Goal: Task Accomplishment & Management: Complete application form

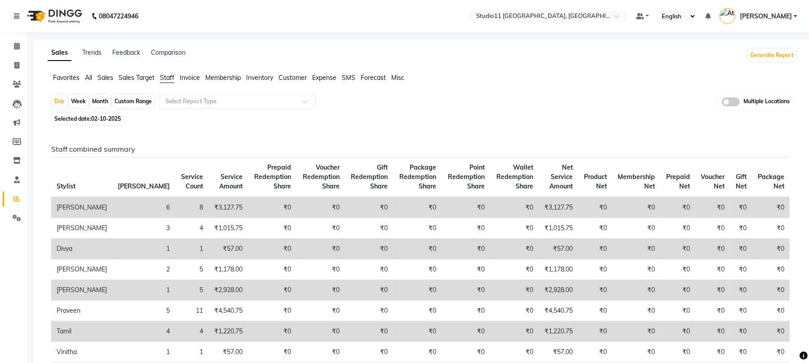
click at [97, 101] on div "Month" at bounding box center [100, 101] width 21 height 13
select select "10"
select select "2025"
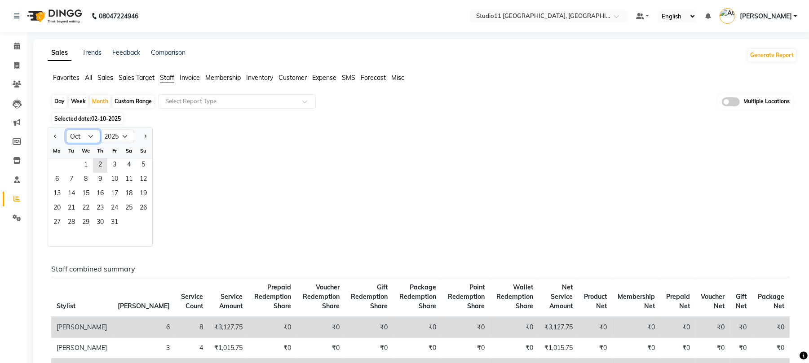
click at [88, 134] on select "Jan Feb Mar Apr May Jun Jul Aug Sep Oct Nov Dec" at bounding box center [83, 136] width 34 height 13
select select "9"
click at [66, 130] on select "Jan Feb Mar Apr May Jun Jul Aug Sep Oct Nov Dec" at bounding box center [83, 136] width 34 height 13
click at [71, 221] on span "30" at bounding box center [71, 223] width 14 height 14
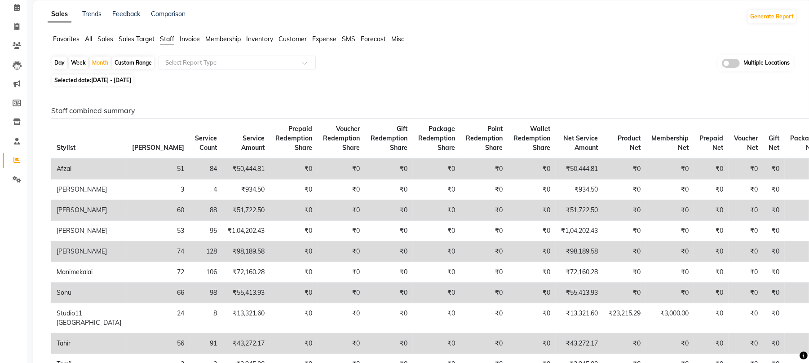
scroll to position [60, 0]
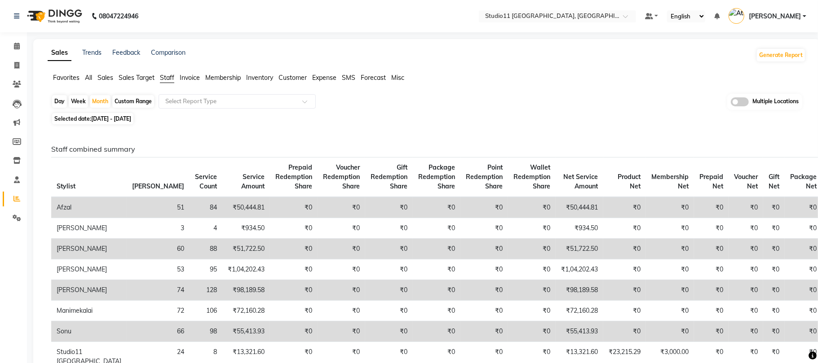
select select "7717"
select select "service"
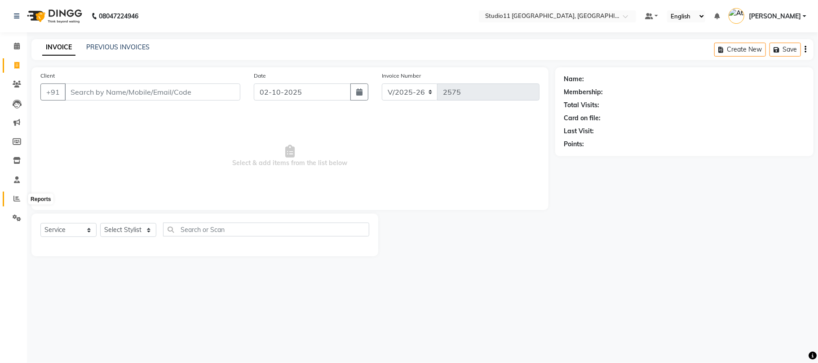
click at [13, 202] on icon at bounding box center [16, 198] width 7 height 7
select select "7717"
select select "service"
click at [17, 199] on icon at bounding box center [16, 198] width 7 height 7
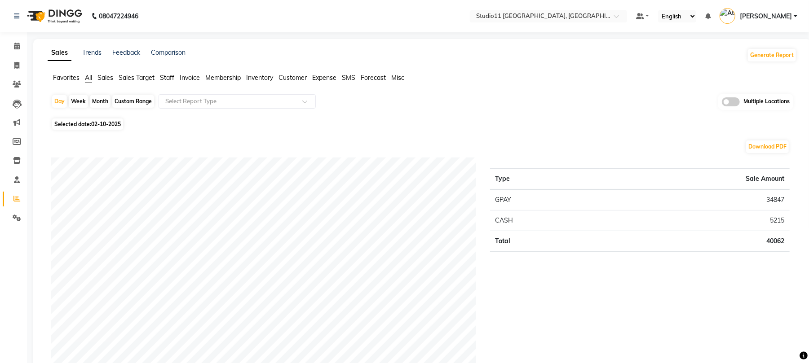
click at [98, 99] on div "Month" at bounding box center [100, 101] width 21 height 13
select select "10"
select select "2025"
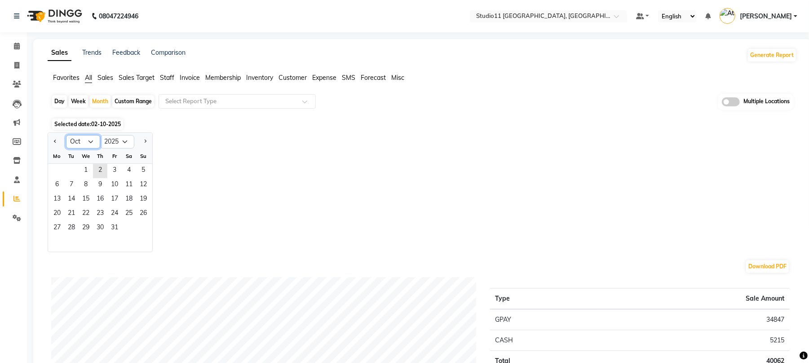
click at [76, 145] on select "Jan Feb Mar Apr May Jun Jul Aug Sep Oct Nov Dec" at bounding box center [83, 141] width 34 height 13
select select "9"
click at [66, 135] on select "Jan Feb Mar Apr May Jun Jul Aug Sep Oct Nov Dec" at bounding box center [83, 141] width 34 height 13
click at [77, 218] on span "23" at bounding box center [71, 214] width 14 height 14
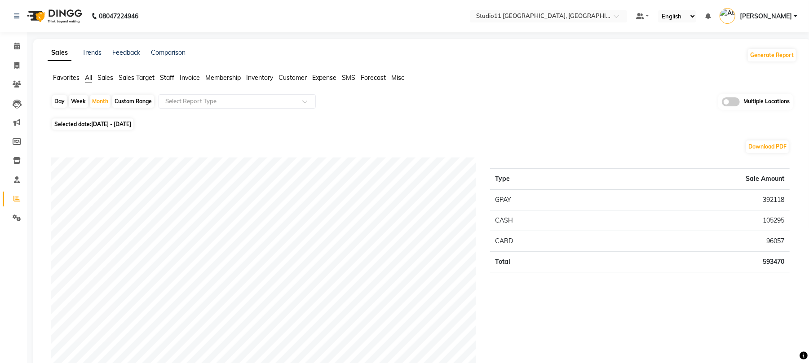
click at [103, 123] on span "01-09-2025 - 30-09-2025" at bounding box center [111, 124] width 40 height 7
select select "9"
select select "2025"
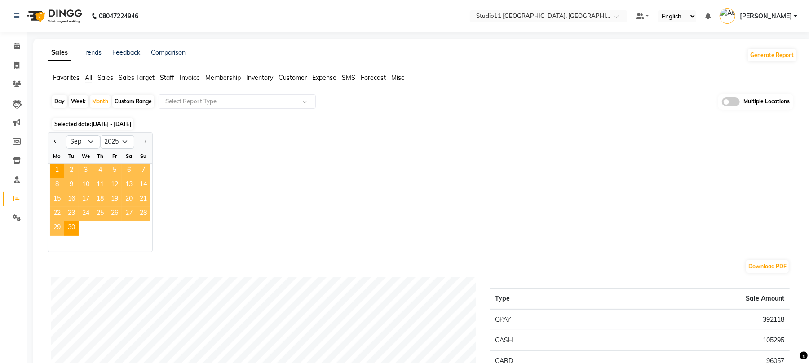
click at [248, 144] on div "Jan Feb Mar Apr May Jun Jul Aug Sep Oct Nov Dec 2015 2016 2017 2018 2019 2020 2…" at bounding box center [422, 192] width 749 height 120
click at [99, 105] on div "Month" at bounding box center [100, 101] width 21 height 13
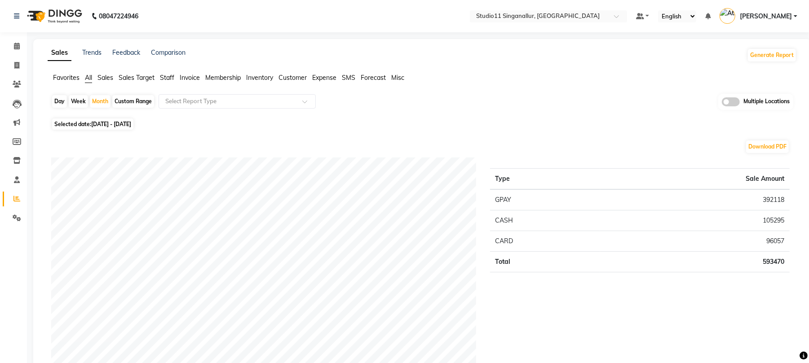
click at [334, 22] on nav "08047224946 Select Location × Studio11 Singanallur, Singanallur Default Panel M…" at bounding box center [404, 16] width 809 height 32
select select "6616"
select select "service"
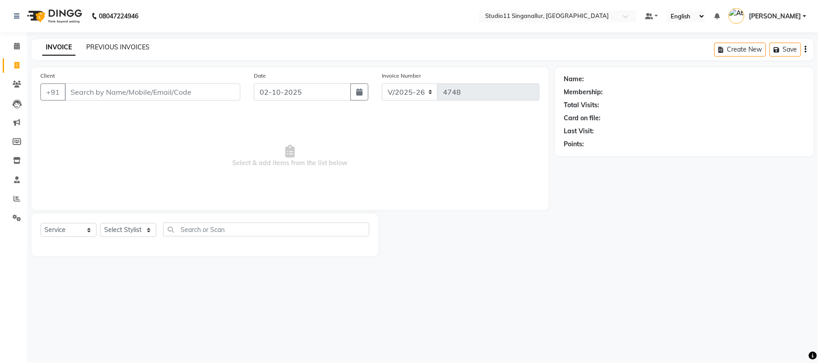
click at [116, 43] on link "PREVIOUS INVOICES" at bounding box center [117, 47] width 63 height 8
select select "6616"
select select "service"
click at [153, 94] on input "Client" at bounding box center [153, 92] width 176 height 17
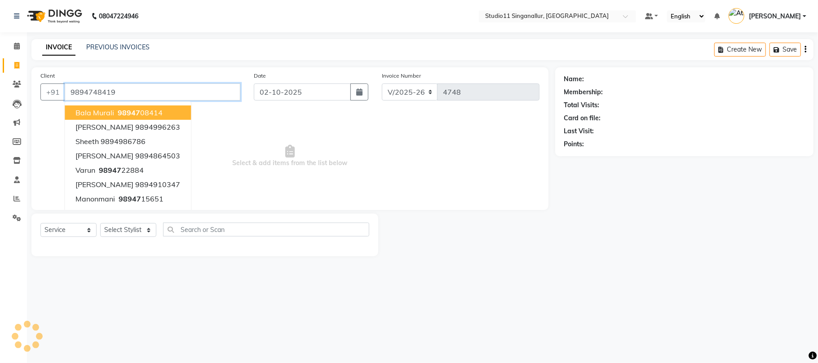
type input "9894748419"
select select "1: Object"
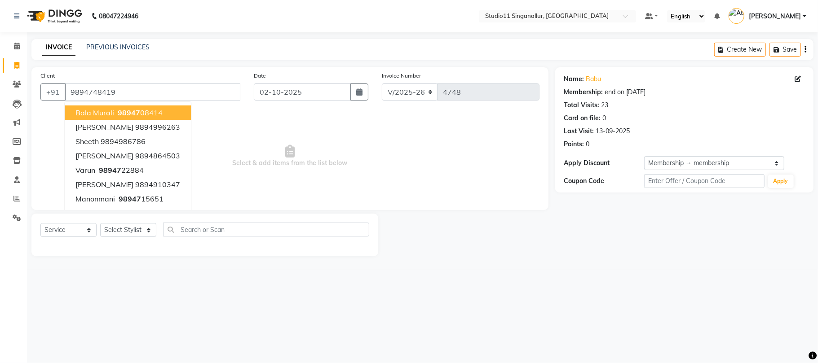
click at [157, 115] on ngb-highlight "98947 08414" at bounding box center [139, 112] width 47 height 9
type input "9894708414"
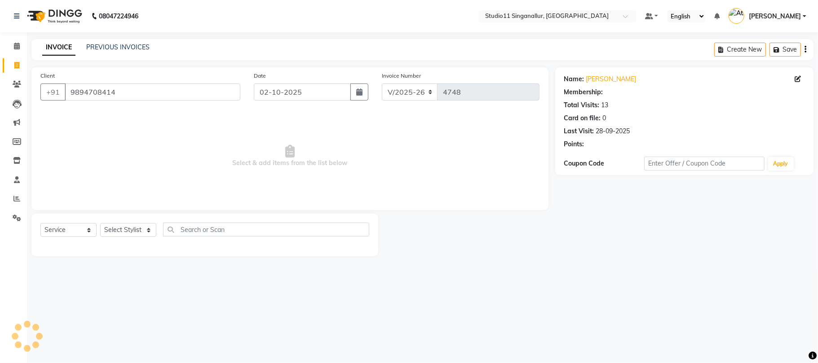
select select "1: Object"
click at [111, 236] on select "Select Stylist akbar Athira daniel Divya Haritha kowsalya krithika narmatha pan…" at bounding box center [128, 230] width 56 height 14
select select "79200"
click at [100, 223] on select "Select Stylist akbar Athira daniel Divya Haritha kowsalya krithika narmatha pan…" at bounding box center [128, 230] width 56 height 14
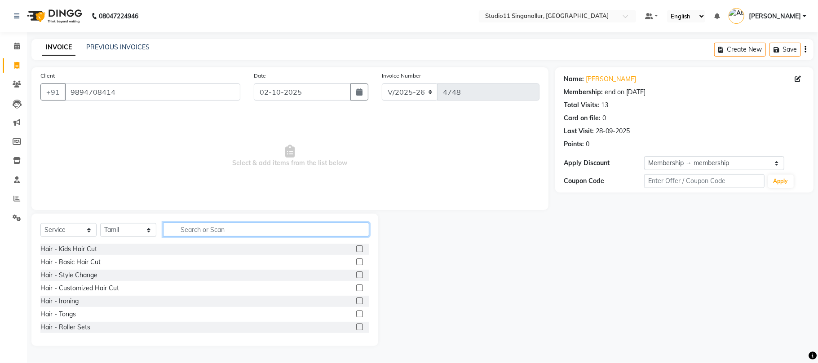
click at [200, 236] on input "text" at bounding box center [266, 230] width 206 height 14
type input "hair cut"
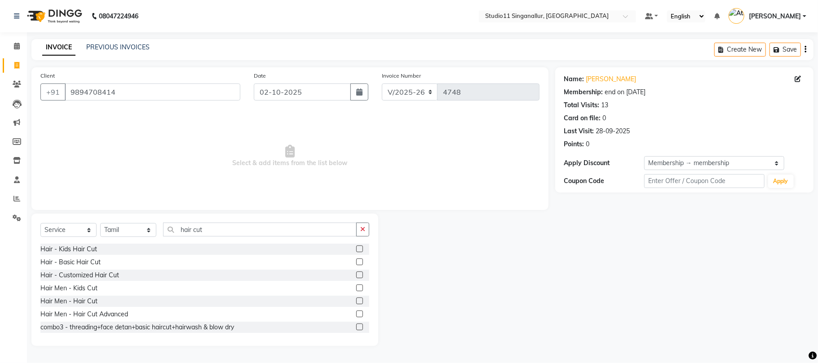
click at [356, 304] on label at bounding box center [359, 301] width 7 height 7
click at [356, 304] on input "checkbox" at bounding box center [359, 302] width 6 height 6
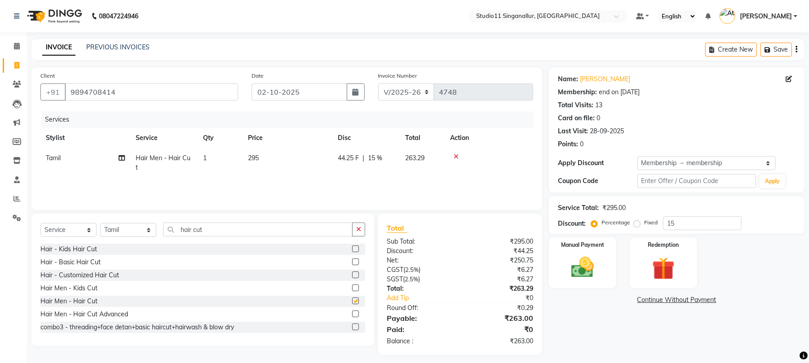
checkbox input "false"
click at [360, 230] on icon "button" at bounding box center [358, 229] width 5 height 6
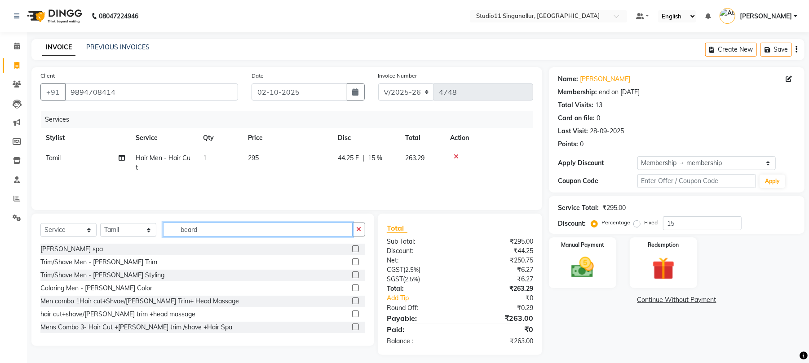
type input "beard"
click at [352, 263] on label at bounding box center [355, 262] width 7 height 7
click at [352, 263] on input "checkbox" at bounding box center [355, 263] width 6 height 6
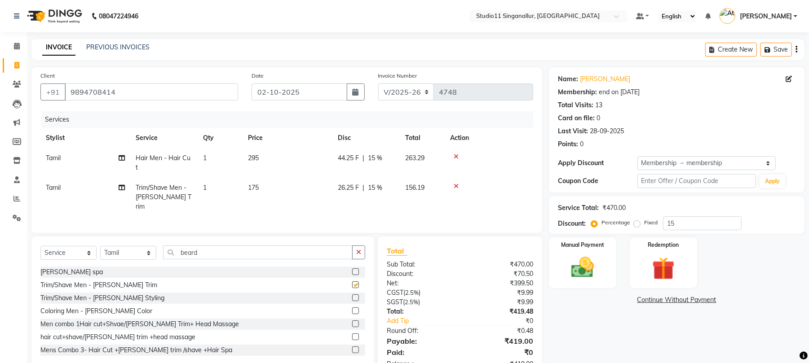
checkbox input "false"
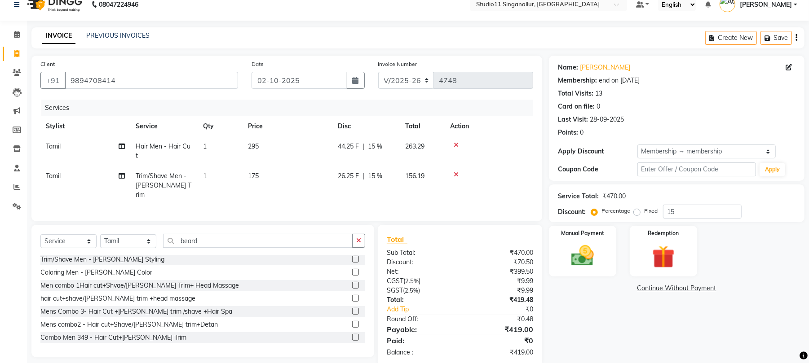
scroll to position [18, 0]
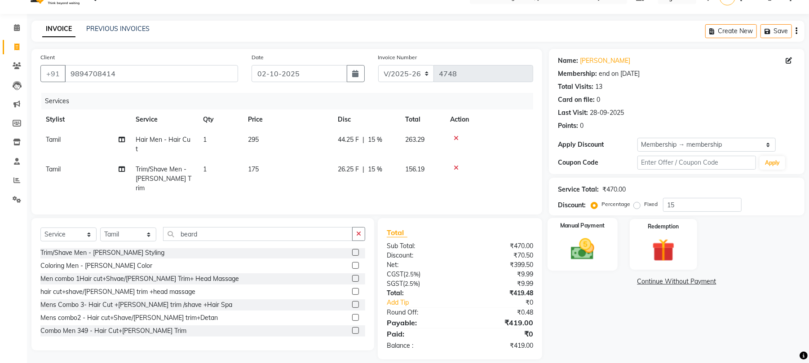
click at [594, 250] on img at bounding box center [582, 249] width 39 height 27
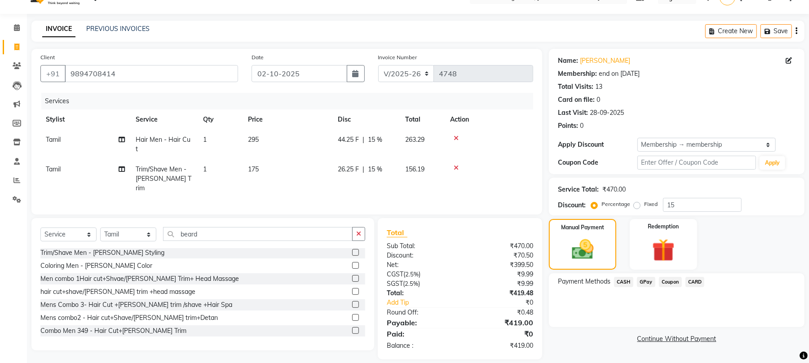
click at [644, 279] on span "GPay" at bounding box center [646, 282] width 18 height 10
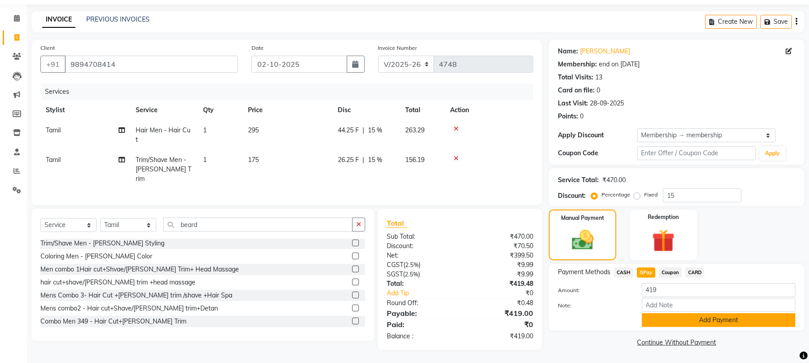
click at [665, 322] on button "Add Payment" at bounding box center [719, 320] width 154 height 14
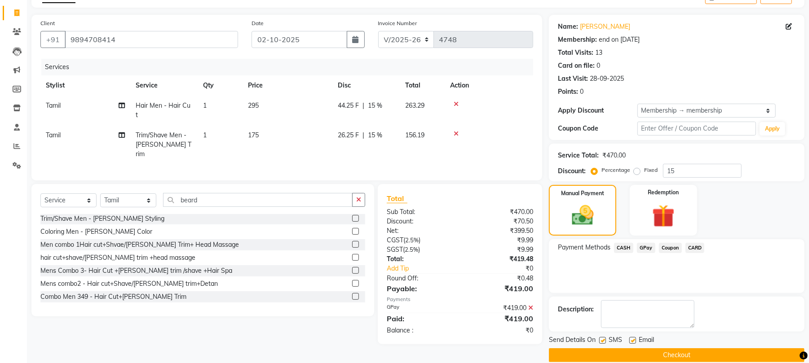
scroll to position [66, 0]
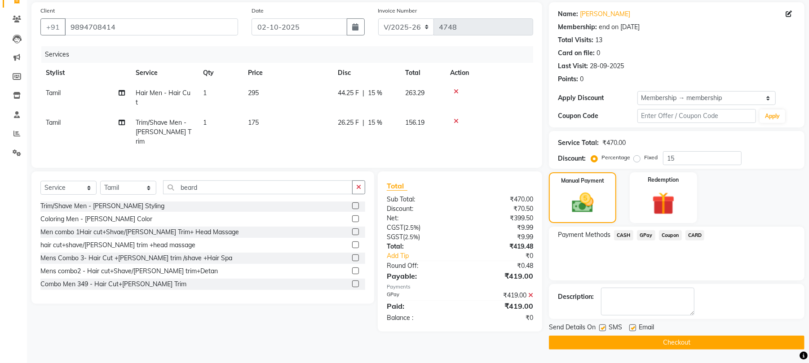
click at [635, 328] on label at bounding box center [632, 328] width 7 height 7
click at [635, 328] on input "checkbox" at bounding box center [632, 329] width 6 height 6
checkbox input "false"
click at [607, 327] on div "SMS" at bounding box center [614, 328] width 30 height 11
click at [605, 327] on label at bounding box center [602, 328] width 7 height 7
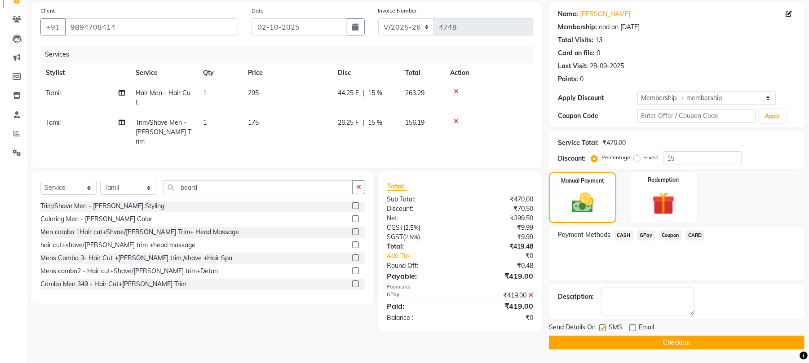
click at [605, 327] on input "checkbox" at bounding box center [602, 329] width 6 height 6
checkbox input "false"
click at [607, 346] on button "Checkout" at bounding box center [677, 343] width 256 height 14
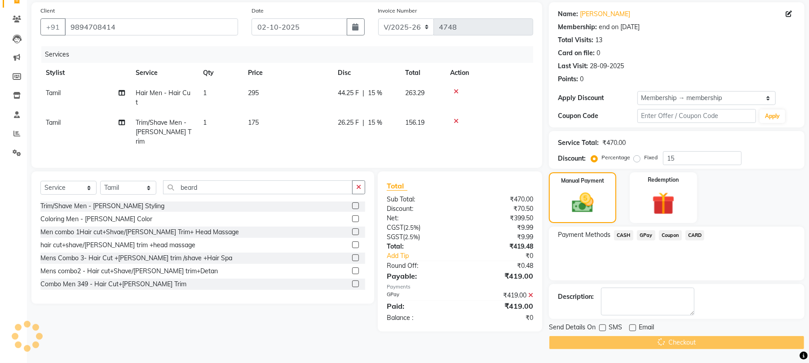
click at [613, 348] on div "Checkout" at bounding box center [677, 343] width 256 height 14
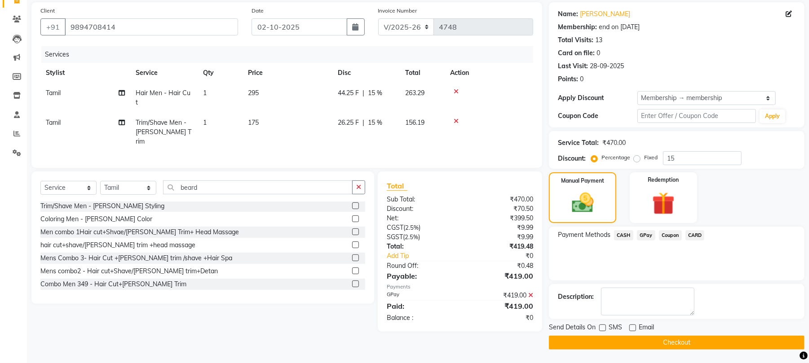
click at [622, 347] on button "Checkout" at bounding box center [677, 343] width 256 height 14
drag, startPoint x: 131, startPoint y: 31, endPoint x: 94, endPoint y: 55, distance: 43.6
click at [67, 33] on input "9894708414" at bounding box center [151, 26] width 173 height 17
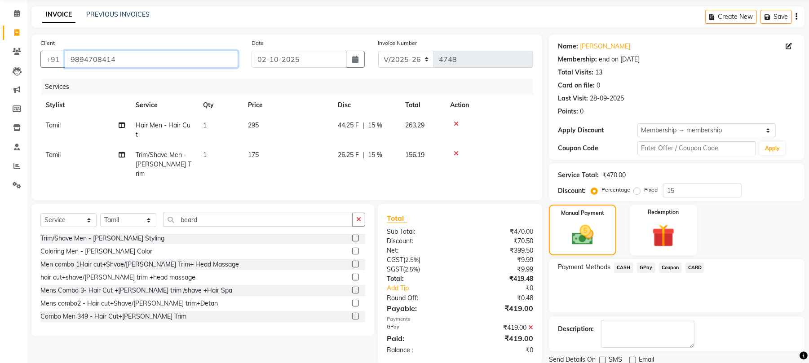
scroll to position [60, 0]
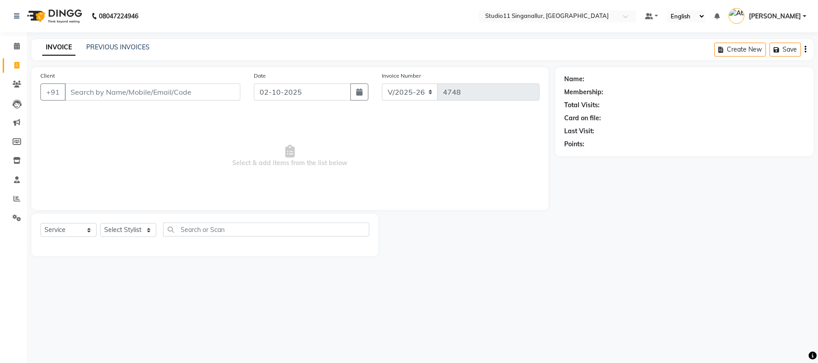
select select "6616"
select select "service"
click at [183, 92] on input "Client" at bounding box center [153, 92] width 176 height 17
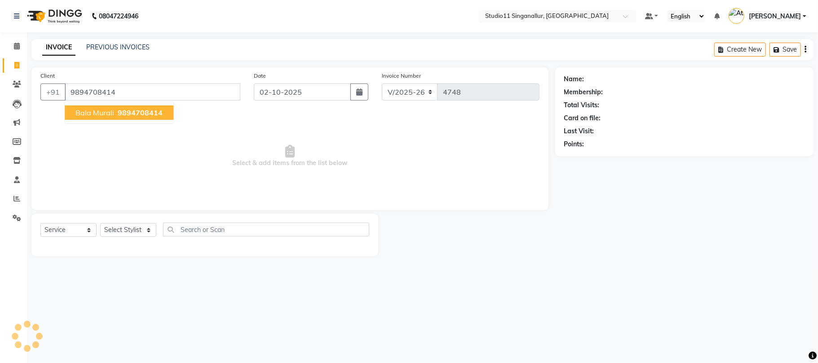
type input "9894708414"
select select "1: Object"
click at [154, 110] on span "9894708414" at bounding box center [140, 112] width 45 height 9
select select "1: Object"
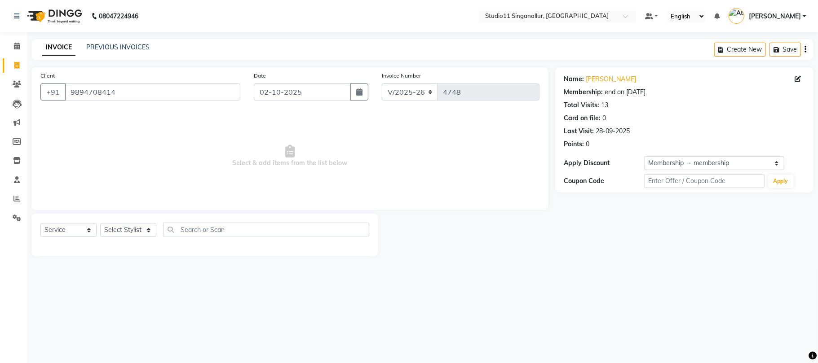
click at [137, 239] on div "Select Service Product Membership Package Voucher Prepaid Gift Card Select Styl…" at bounding box center [204, 233] width 329 height 21
click at [130, 227] on select "Select Stylist [PERSON_NAME] Divya [PERSON_NAME] [PERSON_NAME] [PERSON_NAME] [P…" at bounding box center [128, 230] width 56 height 14
select select "79200"
click at [100, 223] on select "Select Stylist akbar Athira daniel Divya Haritha kowsalya krithika narmatha pan…" at bounding box center [128, 230] width 56 height 14
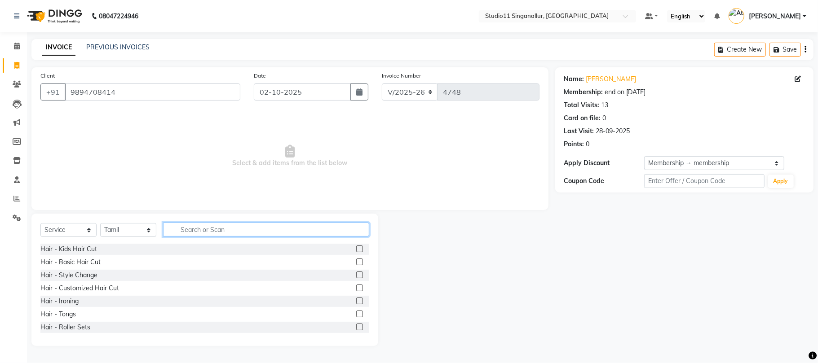
click at [189, 225] on input "text" at bounding box center [266, 230] width 206 height 14
type input "hair cut"
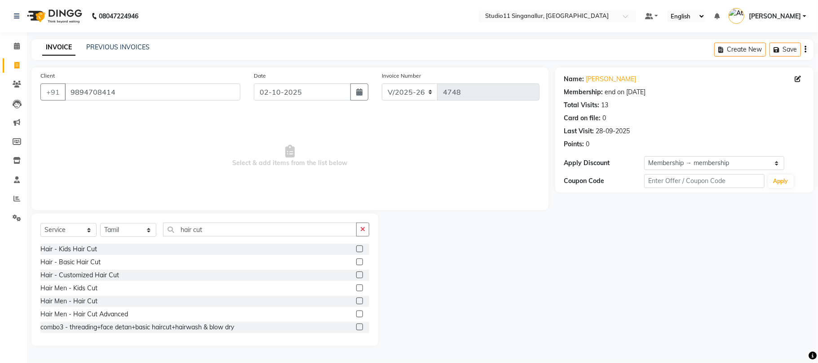
click at [356, 304] on label at bounding box center [359, 301] width 7 height 7
click at [356, 304] on input "checkbox" at bounding box center [359, 302] width 6 height 6
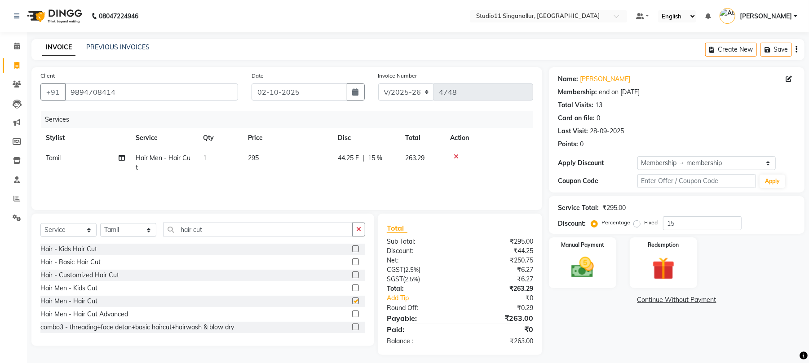
checkbox input "false"
click at [356, 227] on icon "button" at bounding box center [358, 229] width 5 height 6
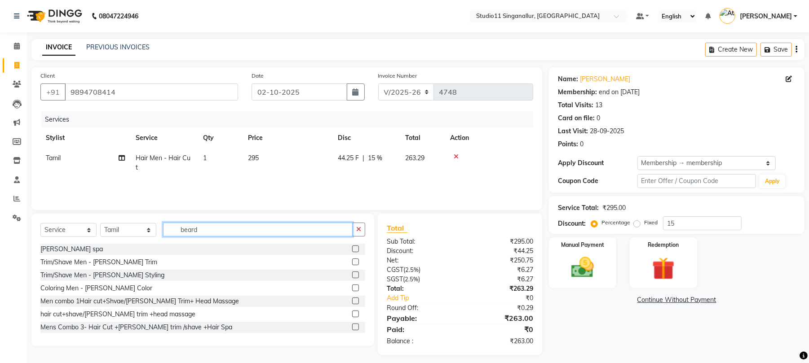
type input "beard"
click at [352, 260] on label at bounding box center [355, 262] width 7 height 7
click at [352, 260] on input "checkbox" at bounding box center [355, 263] width 6 height 6
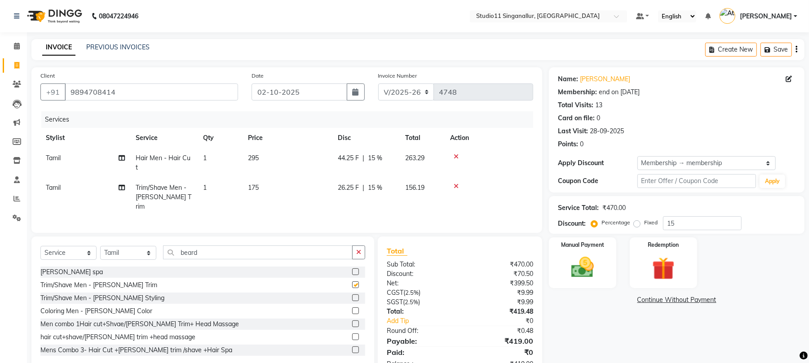
checkbox input "false"
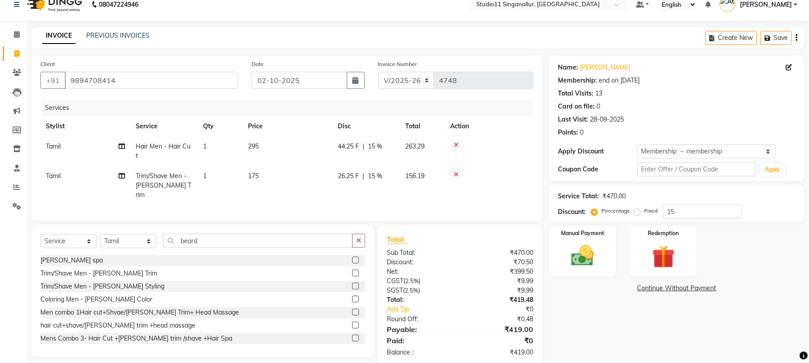
scroll to position [18, 0]
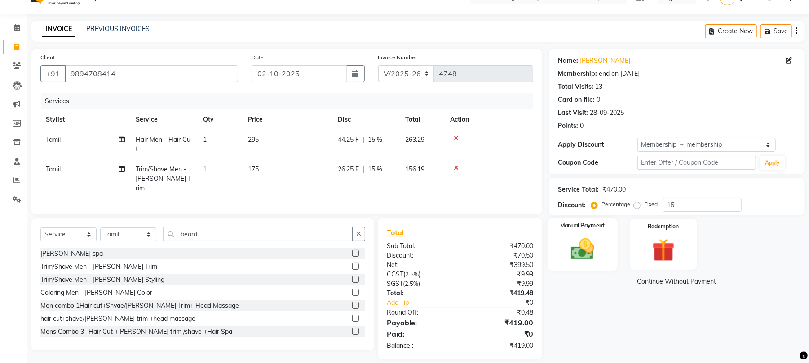
click at [585, 259] on img at bounding box center [582, 249] width 39 height 27
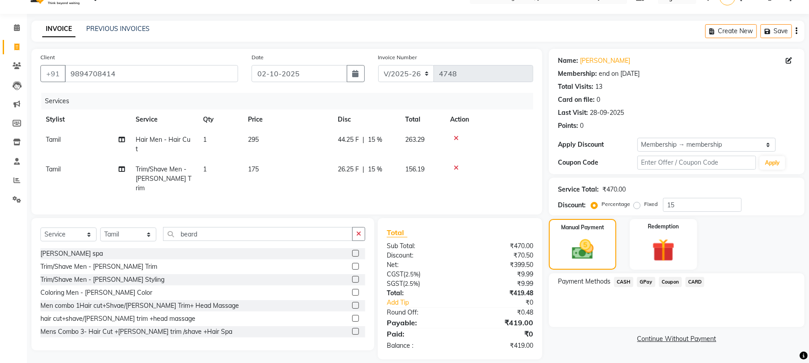
click at [650, 284] on span "GPay" at bounding box center [646, 282] width 18 height 10
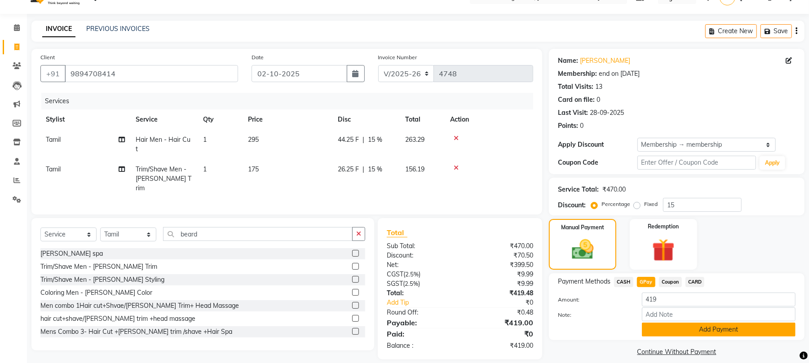
scroll to position [28, 0]
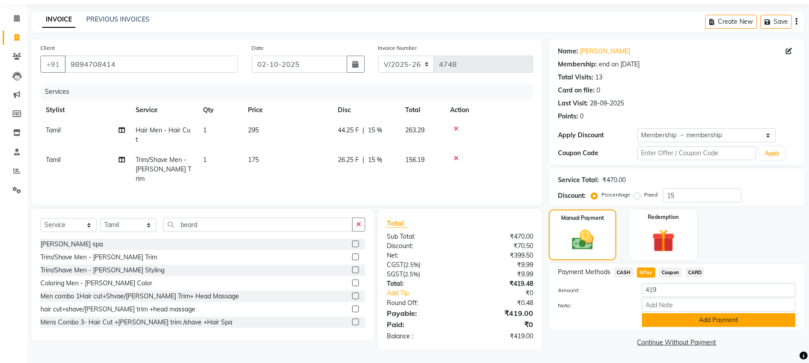
click at [653, 322] on button "Add Payment" at bounding box center [719, 320] width 154 height 14
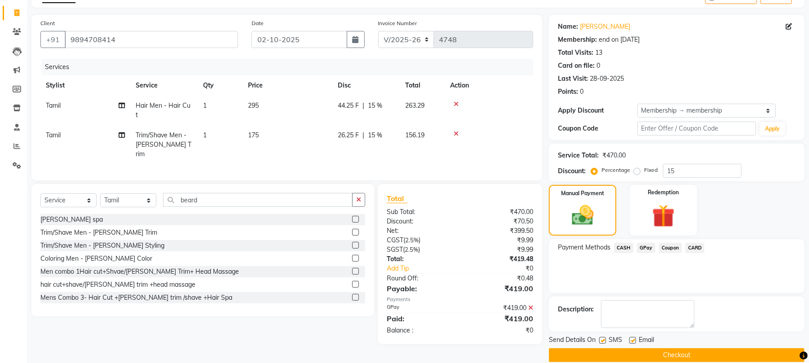
scroll to position [66, 0]
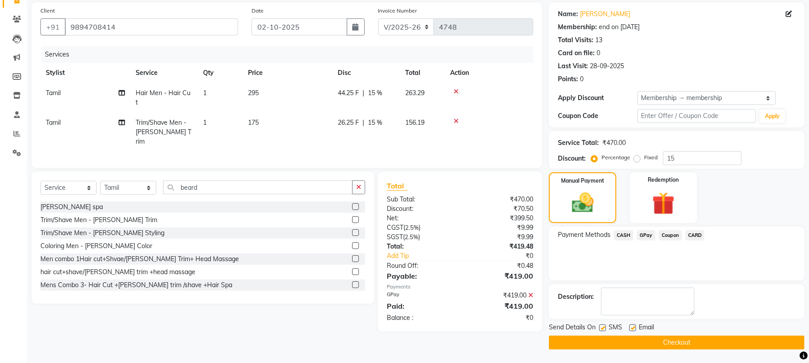
click at [634, 325] on label at bounding box center [632, 328] width 7 height 7
click at [634, 326] on input "checkbox" at bounding box center [632, 329] width 6 height 6
checkbox input "false"
click at [600, 327] on label at bounding box center [602, 328] width 7 height 7
click at [600, 327] on input "checkbox" at bounding box center [602, 329] width 6 height 6
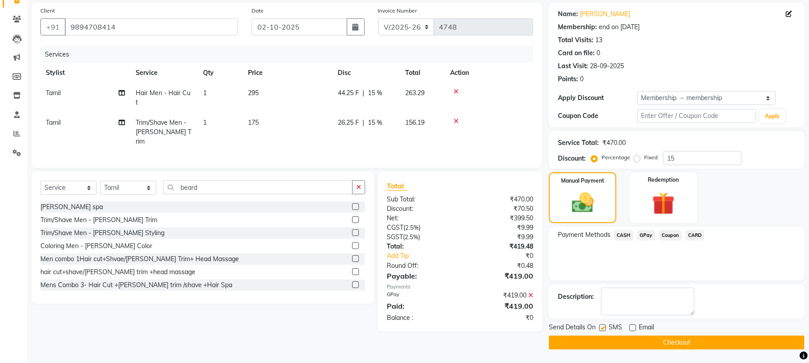
checkbox input "false"
click at [618, 342] on button "Checkout" at bounding box center [677, 343] width 256 height 14
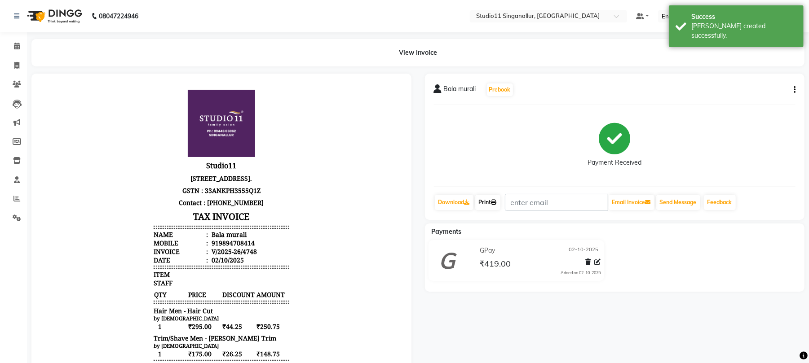
click at [491, 201] on link "Print" at bounding box center [487, 202] width 25 height 15
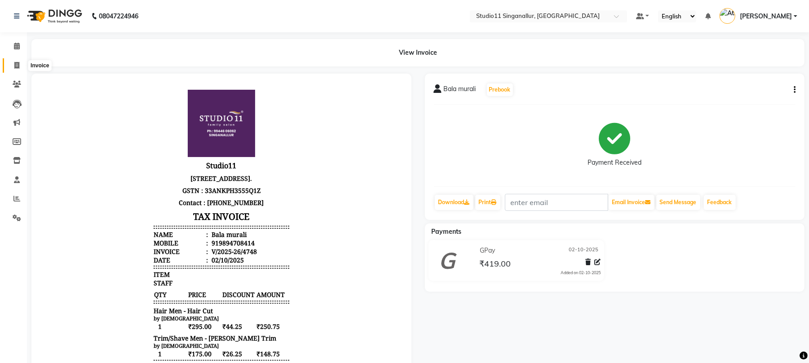
click at [13, 68] on span at bounding box center [17, 66] width 16 height 10
select select "6616"
select select "service"
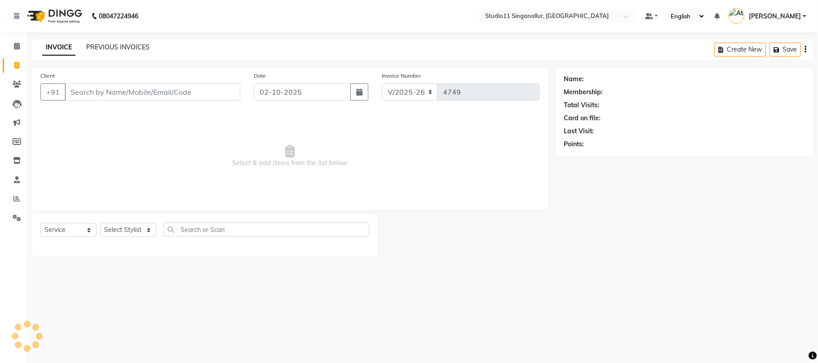
click at [137, 48] on link "PREVIOUS INVOICES" at bounding box center [117, 47] width 63 height 8
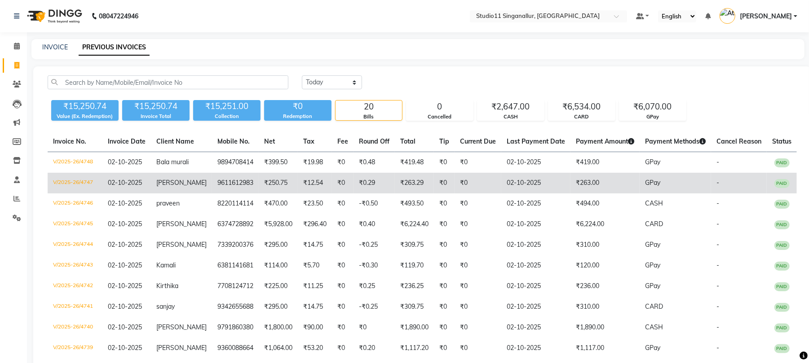
click at [71, 185] on td "V/2025-26/4747" at bounding box center [75, 183] width 55 height 21
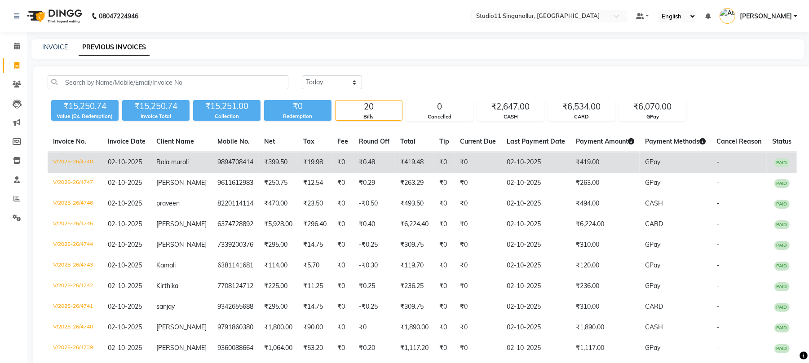
click at [82, 163] on td "V/2025-26/4748" at bounding box center [75, 162] width 55 height 21
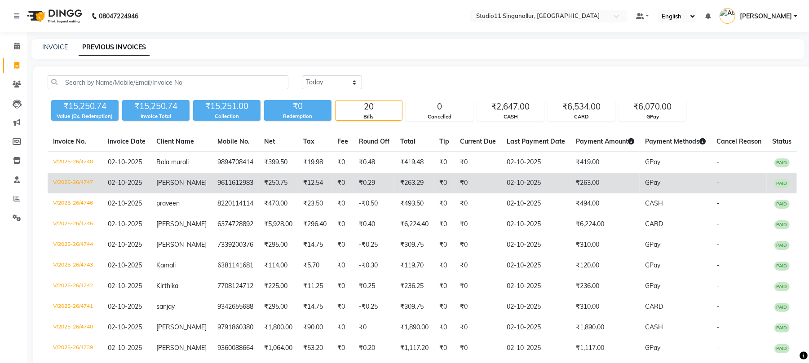
click at [77, 182] on td "V/2025-26/4747" at bounding box center [75, 183] width 55 height 21
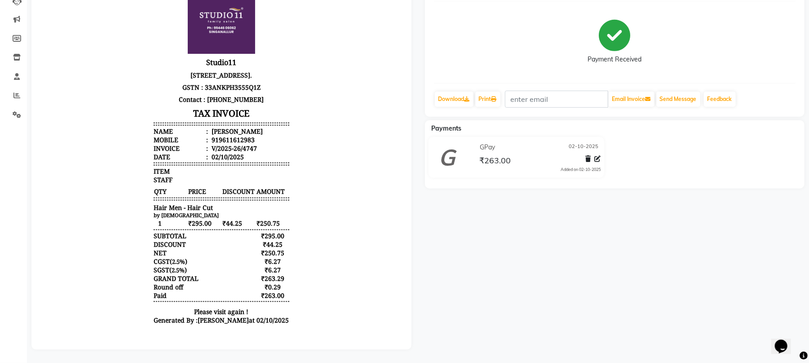
scroll to position [112, 0]
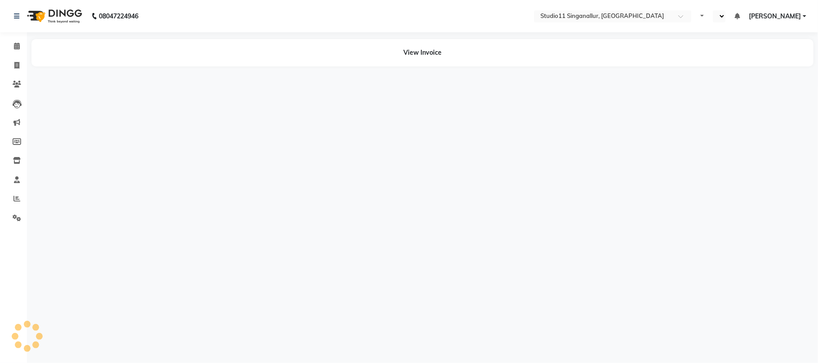
select select "en"
